Goal: Transaction & Acquisition: Purchase product/service

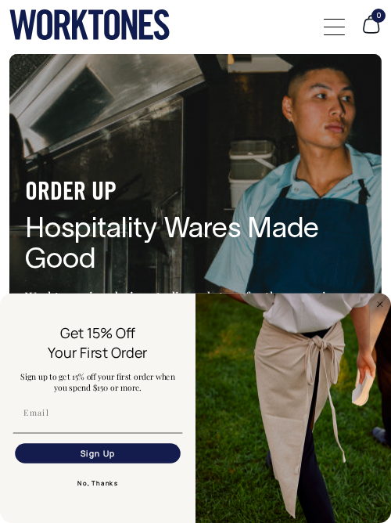
click at [98, 484] on button "No, Thanks" at bounding box center [98, 483] width 170 height 20
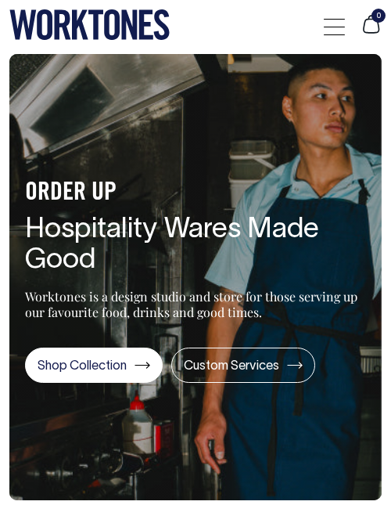
click at [324, 29] on div at bounding box center [334, 27] width 21 height 30
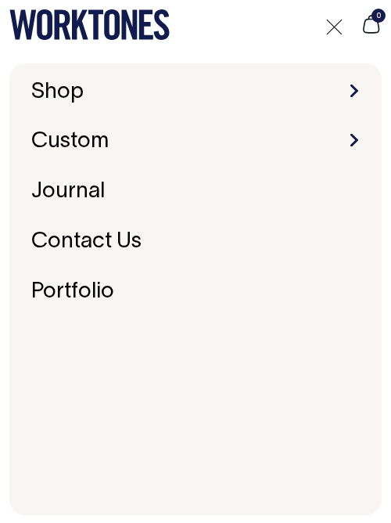
click at [306, 135] on li "Custom Embroidery & Screen Printing Bespoke" at bounding box center [195, 142] width 341 height 24
click at [103, 146] on link "Custom" at bounding box center [70, 141] width 90 height 33
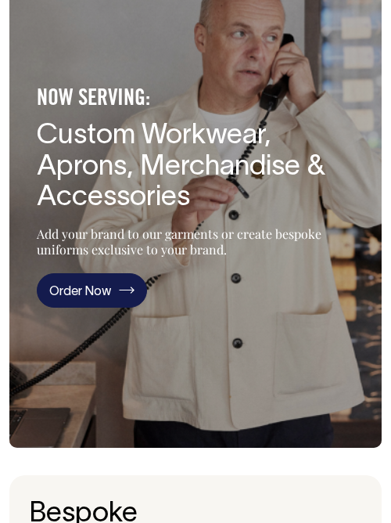
scroll to position [114, 0]
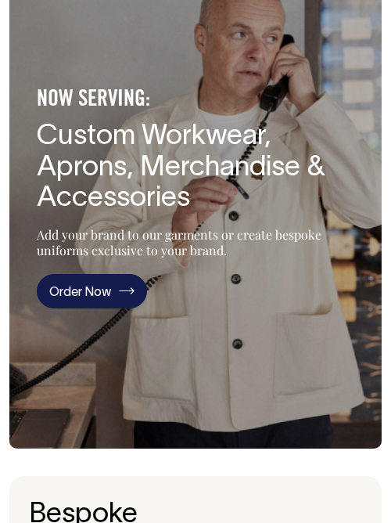
click at [76, 297] on link "Order Now" at bounding box center [92, 291] width 110 height 35
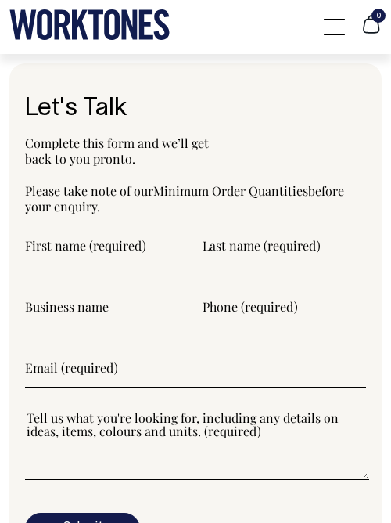
scroll to position [4400, 0]
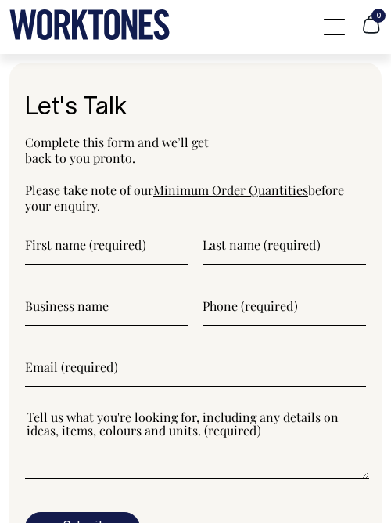
click at [197, 182] on link "Minimum Order Quantities" at bounding box center [230, 190] width 155 height 16
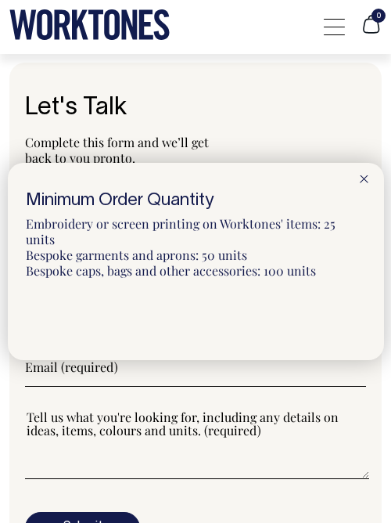
click at [363, 180] on icon at bounding box center [364, 179] width 9 height 8
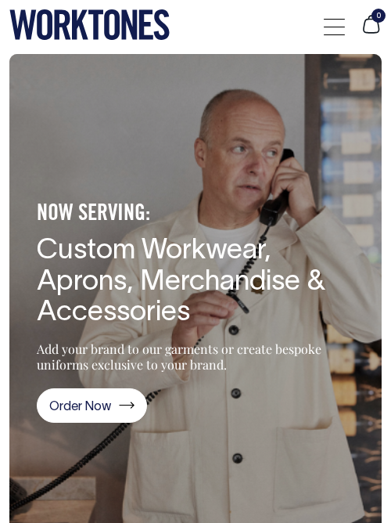
scroll to position [0, 0]
click at [332, 27] on div at bounding box center [334, 27] width 21 height 30
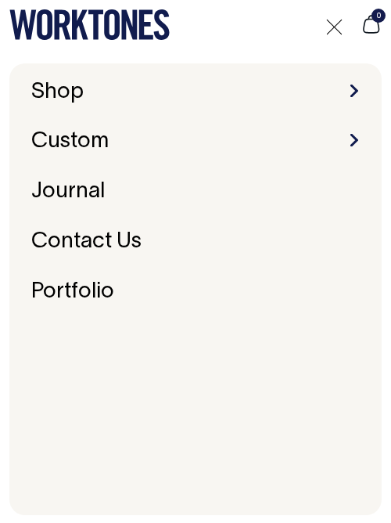
click at [342, 92] on li "Shop Accessories Aprons Workwear" at bounding box center [195, 93] width 341 height 24
click at [355, 95] on span at bounding box center [355, 91] width 8 height 13
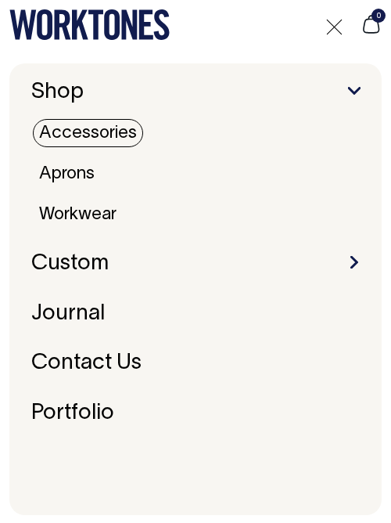
click at [67, 133] on link "Accessories" at bounding box center [88, 133] width 110 height 28
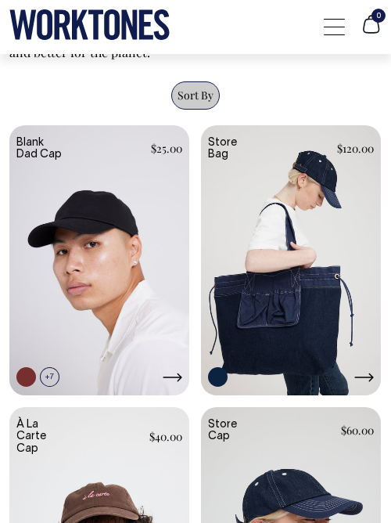
scroll to position [665, 0]
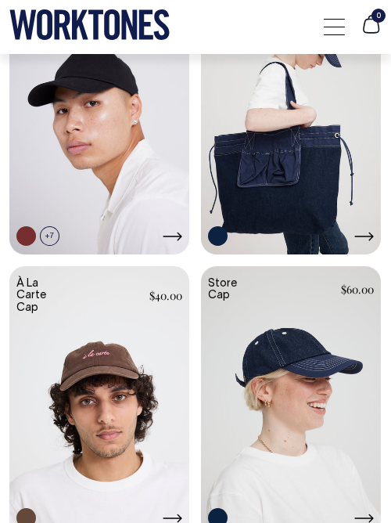
click at [96, 151] on link at bounding box center [99, 120] width 180 height 273
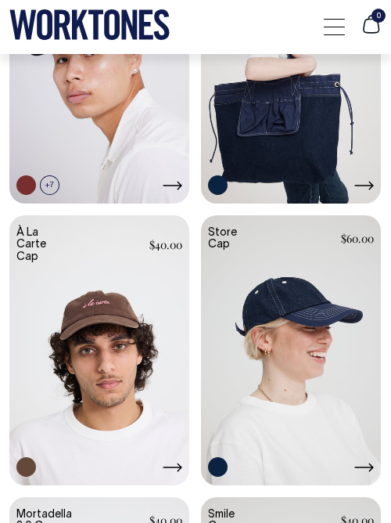
click at [272, 341] on link at bounding box center [291, 351] width 180 height 273
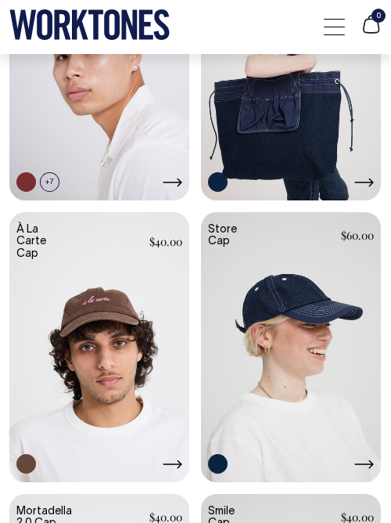
scroll to position [861, 0]
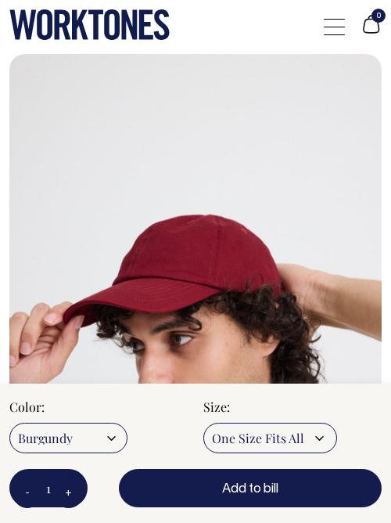
click at [103, 440] on select "Burgundy Olive Natural Dark Navy Black Worker Blue Washed Khaki Espresso" at bounding box center [68, 438] width 118 height 31
select select "Worker Blue"
radio input "true"
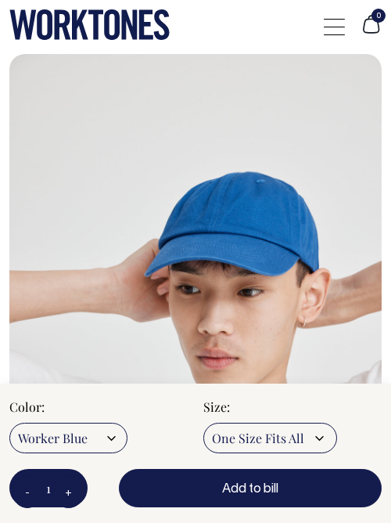
click at [92, 439] on select "Burgundy Olive Natural Dark Navy Black Worker Blue Washed Khaki Espresso" at bounding box center [68, 438] width 118 height 31
select select "Washed Khaki"
radio input "true"
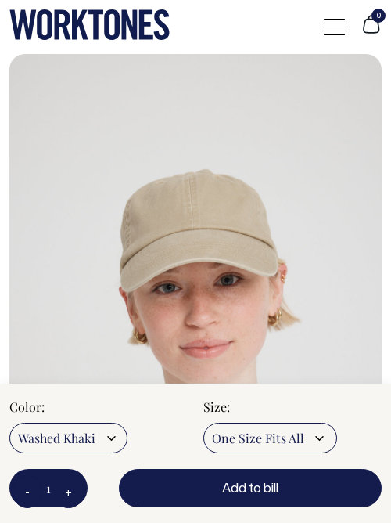
click at [100, 442] on select "Burgundy Olive Natural Dark Navy Black Worker Blue Washed Khaki Espresso" at bounding box center [68, 438] width 118 height 31
select select "Espresso"
radio input "true"
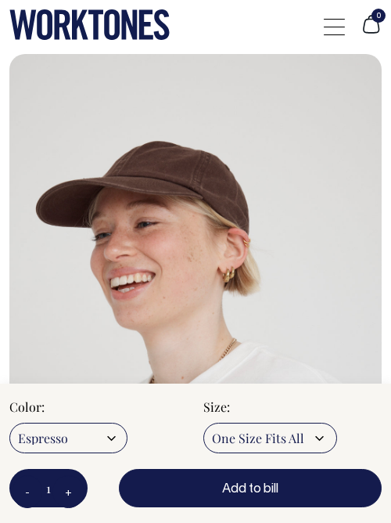
click at [85, 438] on select "Burgundy Olive Natural Dark Navy Black Worker Blue Washed Khaki Espresso" at bounding box center [68, 438] width 118 height 31
select select "Burgundy"
radio input "true"
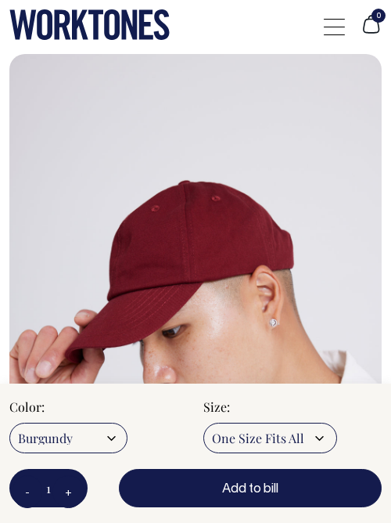
click at [85, 448] on select "Burgundy Olive Natural Dark Navy Black Worker Blue Washed Khaki Espresso" at bounding box center [68, 438] width 118 height 31
select select "Olive"
radio input "true"
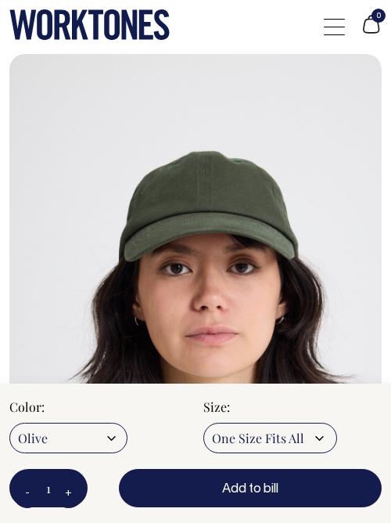
click at [75, 432] on select "Burgundy Olive Natural Dark Navy Black Worker Blue Washed Khaki Espresso" at bounding box center [68, 438] width 118 height 31
select select "Espresso"
radio input "true"
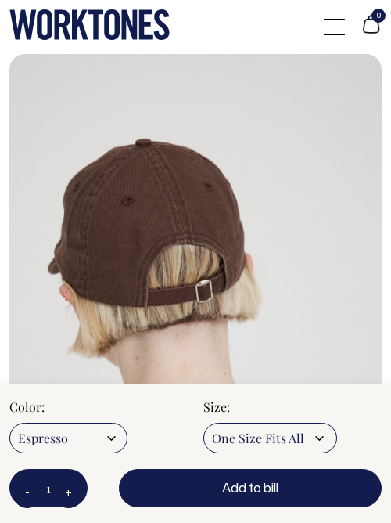
click at [327, 15] on div at bounding box center [334, 27] width 21 height 30
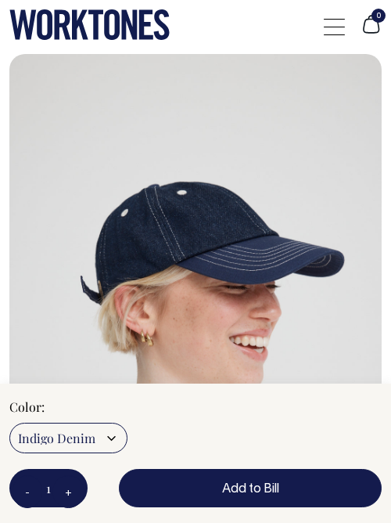
click at [110, 434] on select "Indigo Denim" at bounding box center [68, 438] width 118 height 31
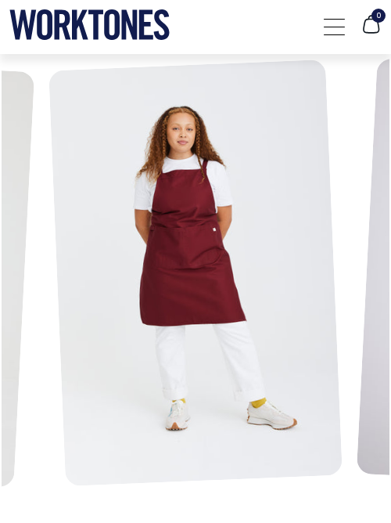
scroll to position [625, 0]
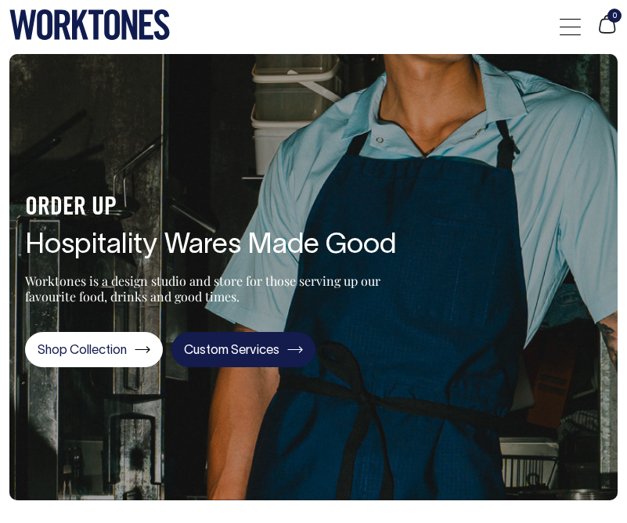
click at [251, 362] on link "Custom Services" at bounding box center [243, 349] width 144 height 35
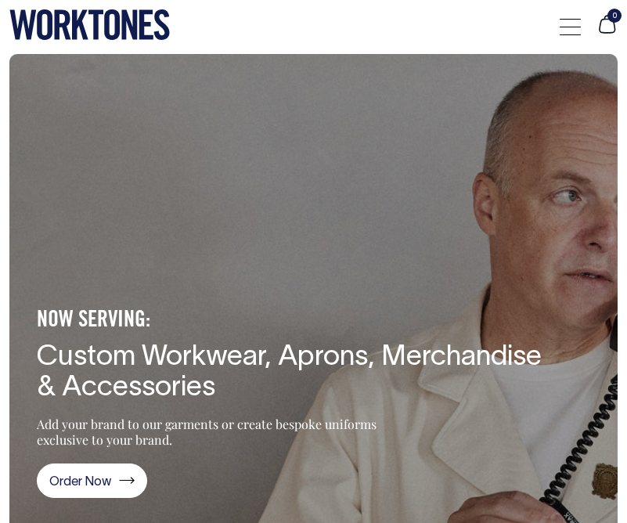
click at [565, 33] on div at bounding box center [570, 27] width 21 height 30
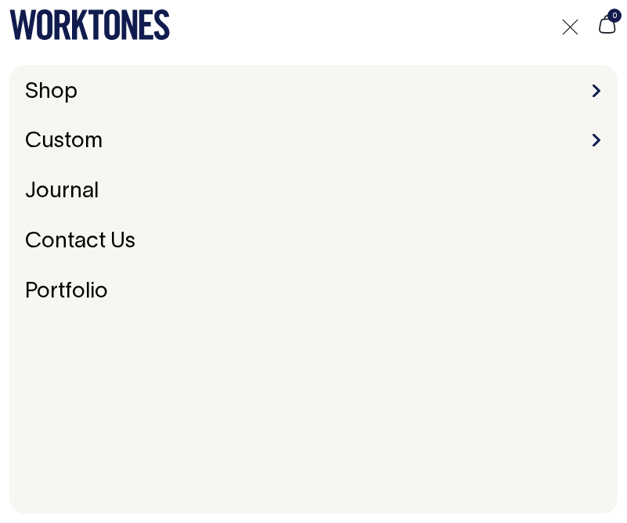
click at [88, 86] on li "Shop Accessories Aprons Workwear" at bounding box center [314, 93] width 590 height 24
click at [63, 88] on link "Shop" at bounding box center [51, 92] width 65 height 33
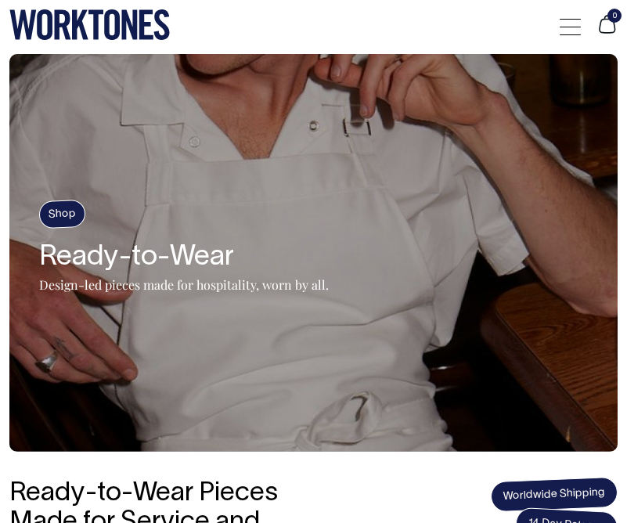
click at [583, 32] on div "0" at bounding box center [589, 27] width 58 height 30
click at [576, 29] on div at bounding box center [570, 27] width 21 height 30
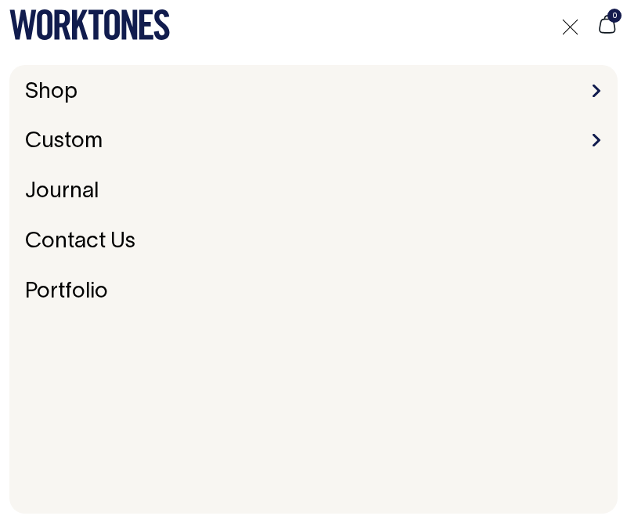
click at [601, 86] on li "Shop Accessories Aprons Workwear" at bounding box center [314, 93] width 590 height 24
click at [596, 88] on span at bounding box center [597, 91] width 8 height 13
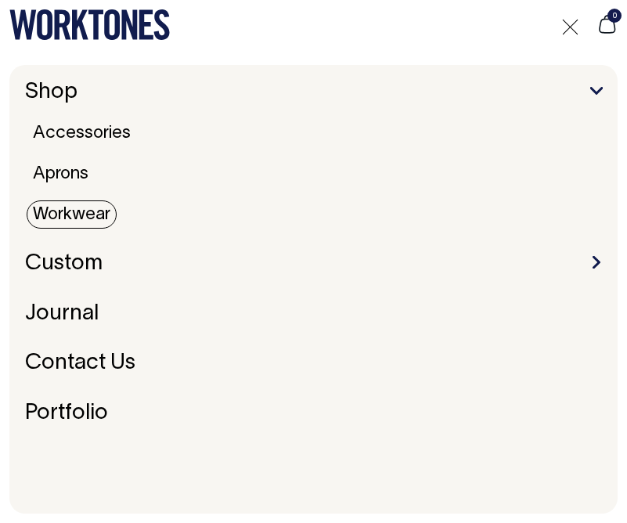
click at [63, 220] on link "Workwear" at bounding box center [72, 214] width 90 height 28
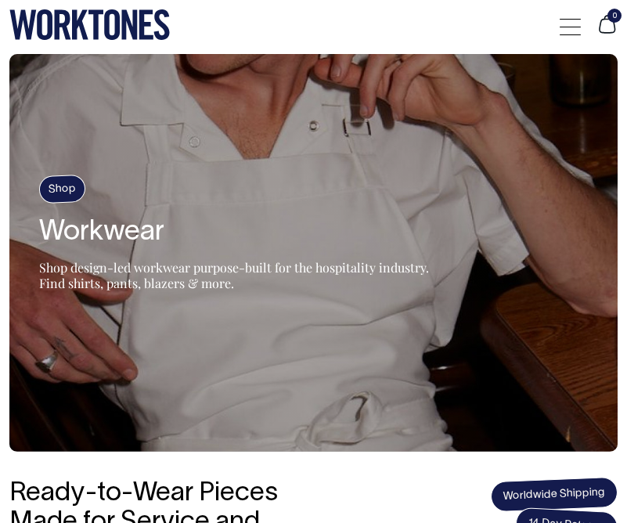
click at [565, 27] on div at bounding box center [570, 27] width 21 height 30
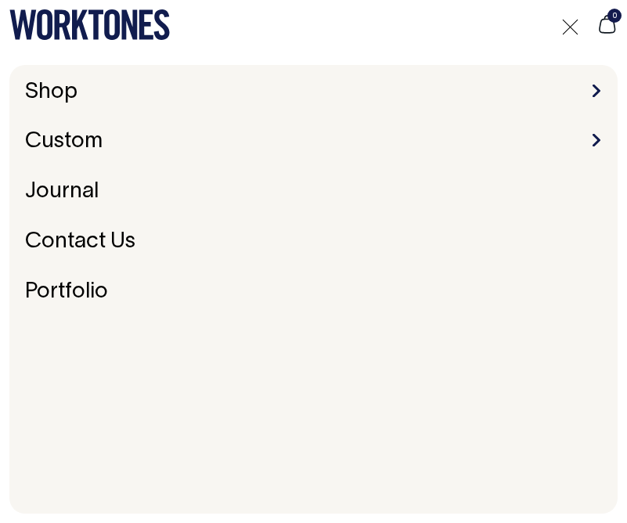
click at [591, 92] on li "Shop Accessories Aprons Workwear" at bounding box center [314, 93] width 590 height 24
click at [601, 85] on li "Shop Accessories Aprons Workwear" at bounding box center [314, 93] width 590 height 24
click at [597, 92] on span at bounding box center [597, 91] width 8 height 13
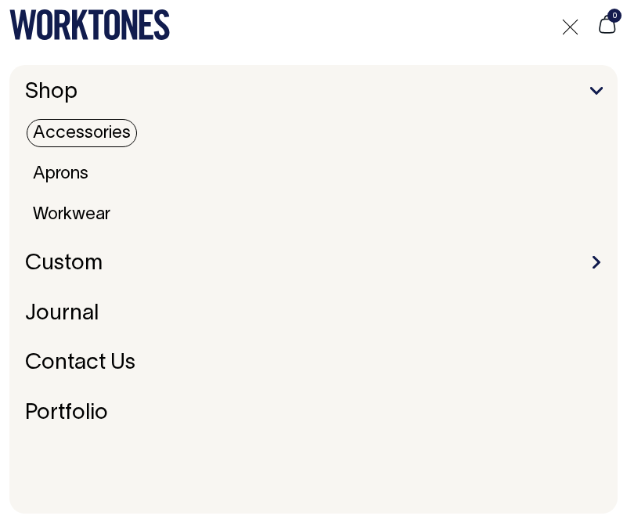
click at [52, 136] on link "Accessories" at bounding box center [82, 133] width 110 height 28
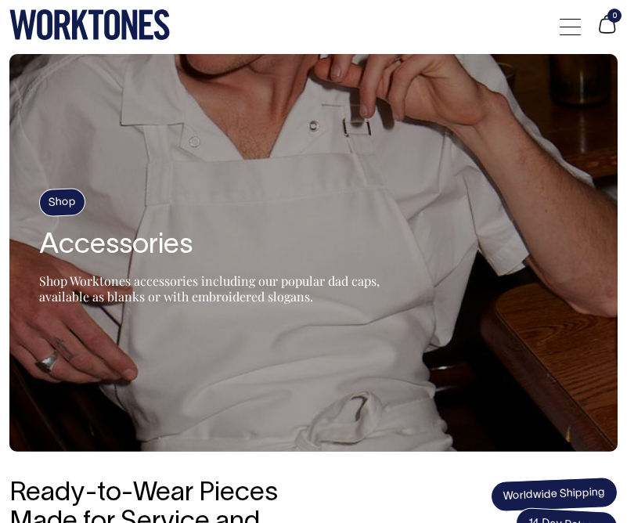
click at [563, 29] on div at bounding box center [570, 27] width 21 height 30
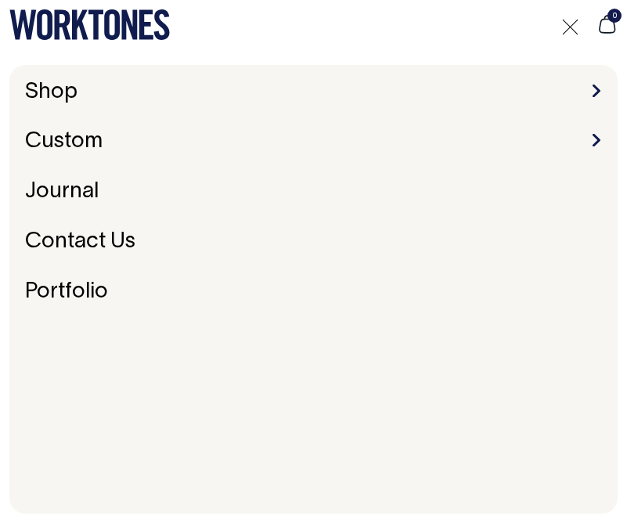
click at [591, 89] on li "Shop Accessories Aprons Workwear" at bounding box center [314, 93] width 590 height 24
click at [593, 89] on span at bounding box center [597, 91] width 8 height 13
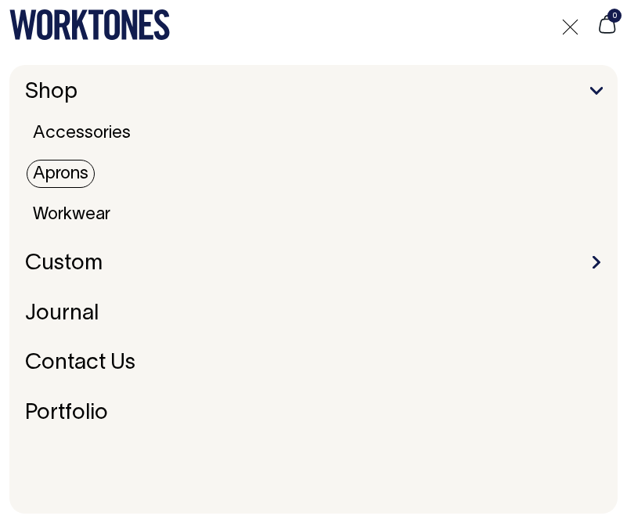
click at [56, 175] on link "Aprons" at bounding box center [61, 174] width 68 height 28
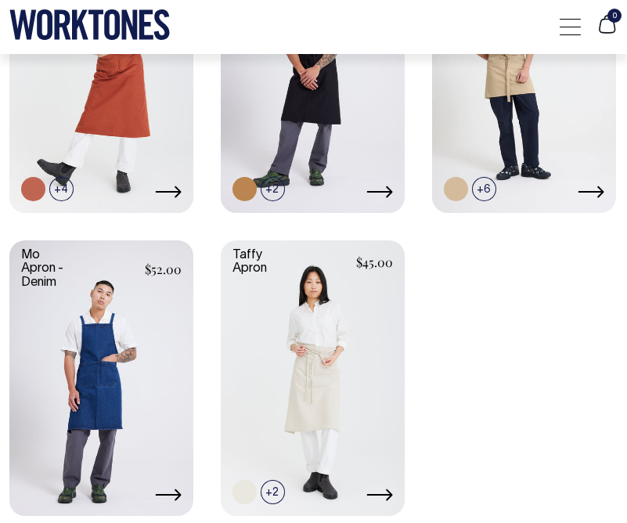
scroll to position [1095, 0]
